Goal: Check status: Check status

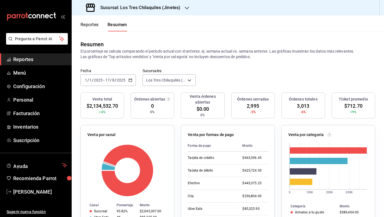
click at [130, 79] on icon "button" at bounding box center [130, 80] width 4 height 4
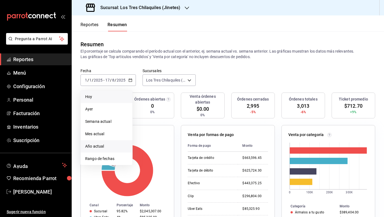
click at [108, 94] on span "Hoy" at bounding box center [106, 97] width 43 height 6
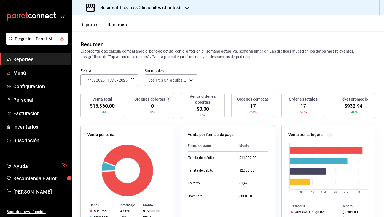
click at [133, 82] on div "[DATE] [DATE] - [DATE] [DATE]" at bounding box center [109, 80] width 58 height 12
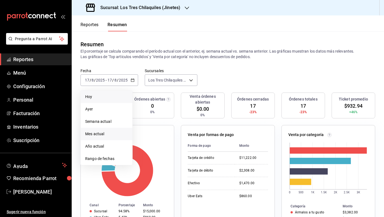
click at [120, 130] on li "Mes actual" at bounding box center [107, 134] width 52 height 12
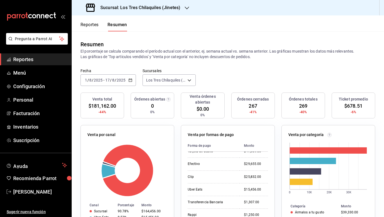
click at [134, 83] on div "[DATE] [DATE] - [DATE] [DATE]" at bounding box center [107, 80] width 55 height 12
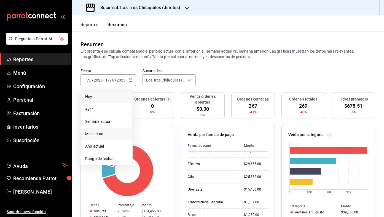
click at [120, 94] on span "Hoy" at bounding box center [106, 97] width 43 height 6
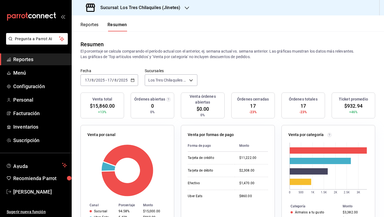
click at [92, 29] on button "Reportes" at bounding box center [89, 26] width 18 height 9
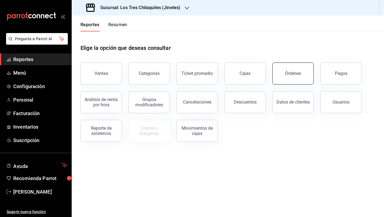
click at [289, 75] on div "Órdenes" at bounding box center [293, 73] width 16 height 5
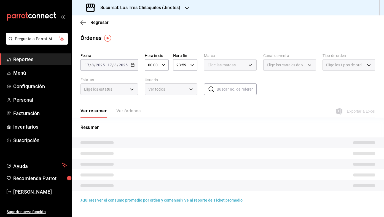
click at [339, 66] on span "Elige los tipos de orden" at bounding box center [345, 65] width 39 height 6
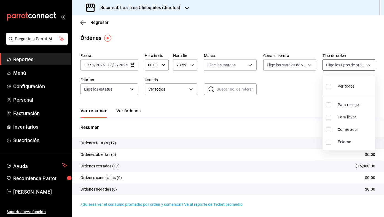
click at [341, 64] on body "Pregunta a Parrot AI Reportes Menú Configuración Personal Facturación Inventari…" at bounding box center [192, 108] width 384 height 217
click at [345, 111] on li "Para llevar" at bounding box center [349, 117] width 52 height 12
type input "22c0e04f-bd49-4d2a-893f-c1cdd85e429d"
checkbox input "true"
click at [286, 104] on div at bounding box center [192, 108] width 384 height 217
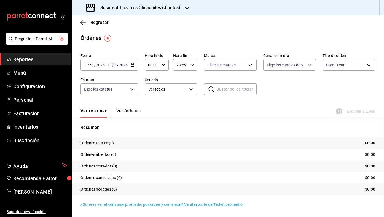
click at [108, 23] on div "Regresar" at bounding box center [228, 22] width 312 height 14
click at [102, 22] on span "Regresar" at bounding box center [99, 22] width 18 height 5
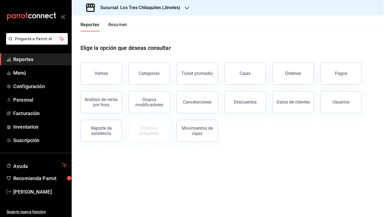
click at [112, 22] on button "Resumen" at bounding box center [117, 26] width 19 height 9
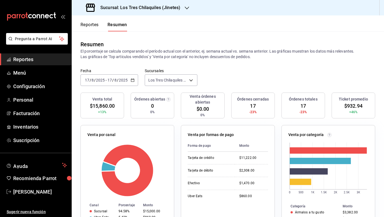
click at [93, 25] on button "Reportes" at bounding box center [89, 26] width 18 height 9
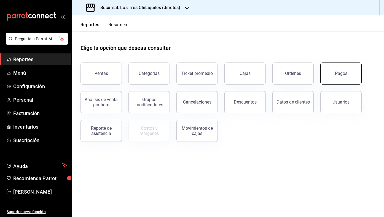
click at [327, 76] on button "Pagos" at bounding box center [340, 74] width 41 height 22
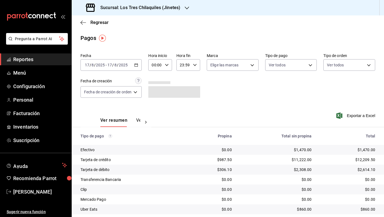
click at [139, 67] on div "[DATE] [DATE] - [DATE] [DATE]" at bounding box center [110, 65] width 61 height 12
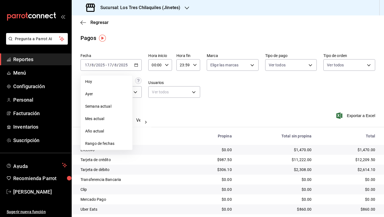
click at [290, 107] on div "Ver resumen Ver pagos Exportar a Excel" at bounding box center [228, 118] width 312 height 29
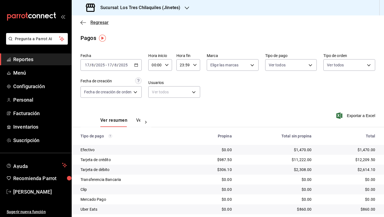
click at [103, 22] on span "Regresar" at bounding box center [99, 22] width 18 height 5
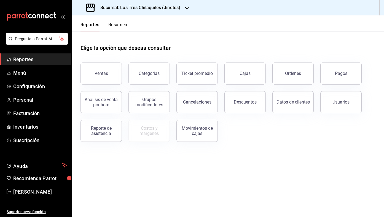
click at [119, 30] on button "Resumen" at bounding box center [117, 26] width 19 height 9
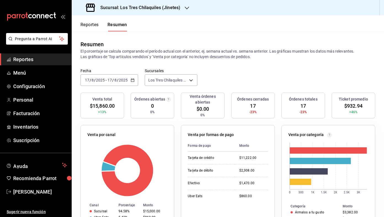
click at [135, 88] on div "Fecha [DATE] [DATE] - [DATE] [DATE] Sucursales [GEOGRAPHIC_DATA] (Jinetes) [obj…" at bounding box center [228, 80] width 312 height 24
click at [131, 79] on icon "button" at bounding box center [133, 80] width 4 height 4
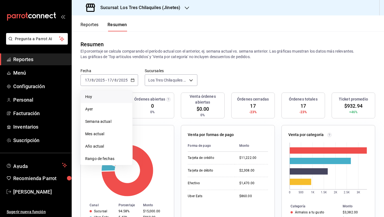
click at [114, 96] on span "Hoy" at bounding box center [106, 97] width 43 height 6
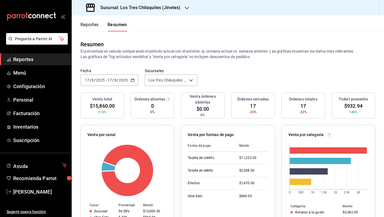
click at [132, 83] on div "[DATE] [DATE] - [DATE] [DATE]" at bounding box center [109, 80] width 58 height 12
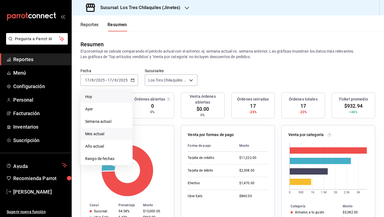
click at [117, 130] on li "Mes actual" at bounding box center [107, 134] width 52 height 12
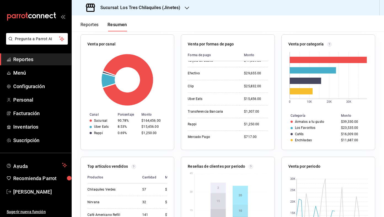
scroll to position [155, 0]
